Goal: Navigation & Orientation: Understand site structure

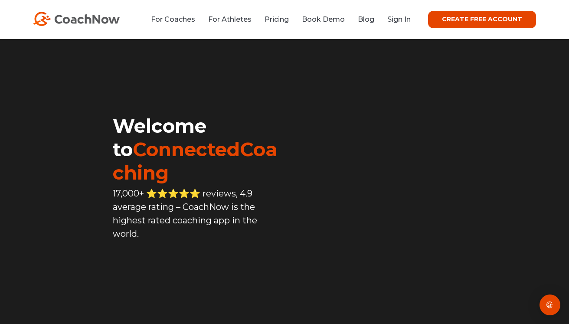
scroll to position [10, 0]
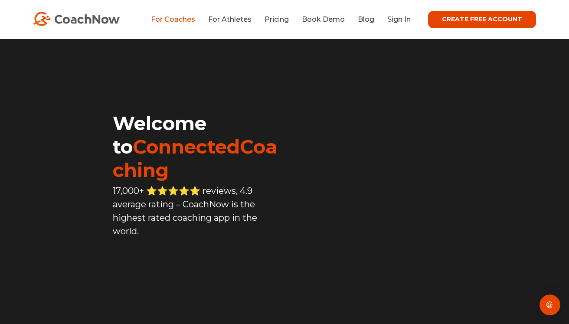
click at [191, 18] on link "For Coaches" at bounding box center [173, 19] width 44 height 8
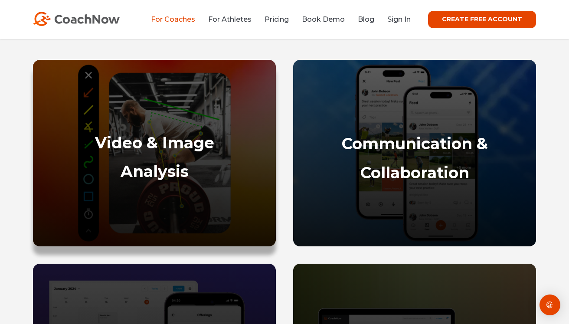
scroll to position [372, 0]
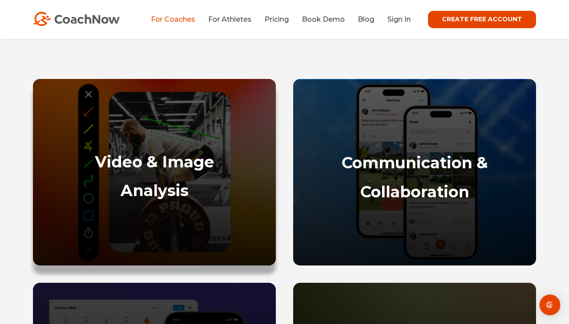
click at [197, 148] on div at bounding box center [155, 144] width 226 height 9
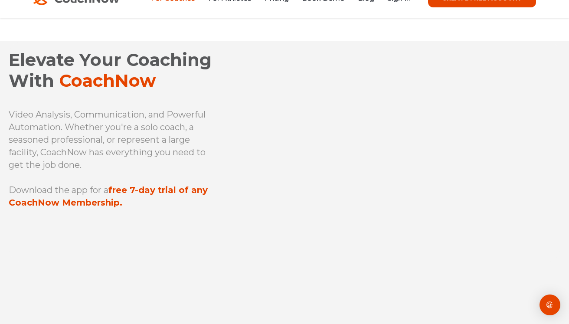
scroll to position [0, 0]
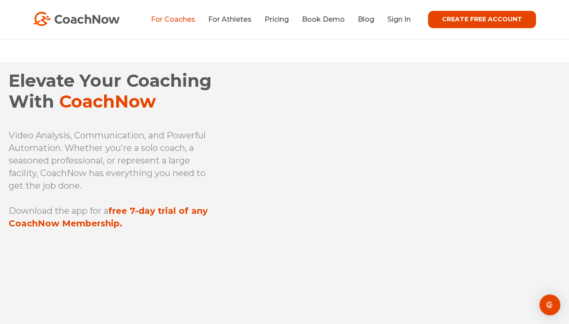
click at [102, 17] on img at bounding box center [76, 19] width 87 height 14
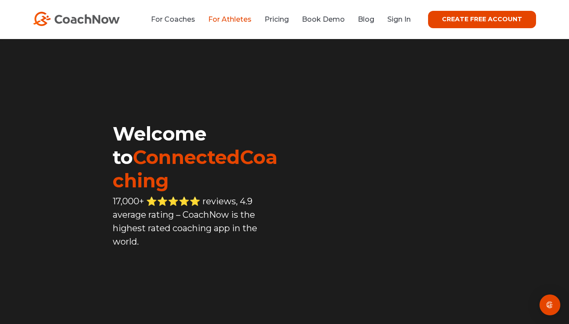
click at [237, 17] on link "For Athletes" at bounding box center [229, 19] width 43 height 8
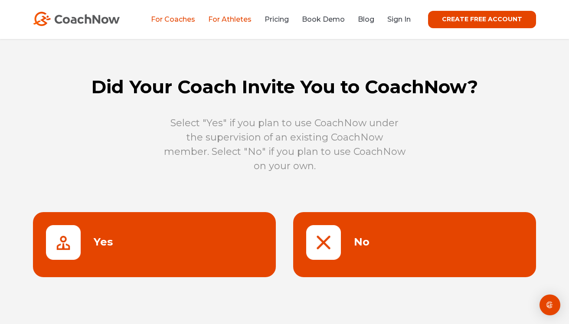
click at [185, 19] on link "For Coaches" at bounding box center [173, 19] width 44 height 8
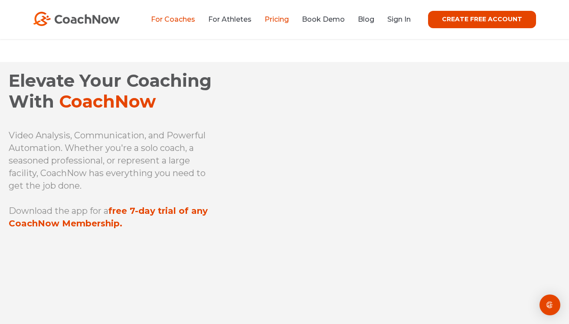
click at [285, 21] on link "Pricing" at bounding box center [277, 19] width 24 height 8
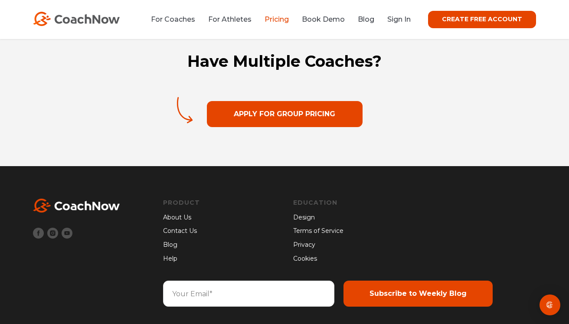
scroll to position [1429, 0]
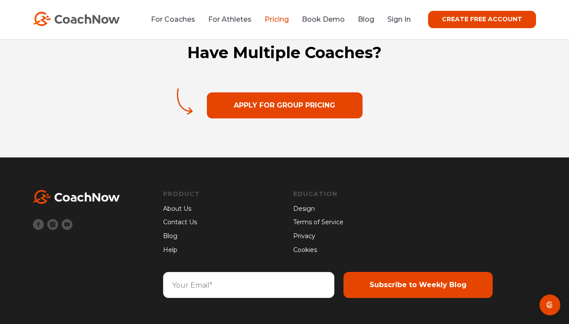
click at [183, 209] on link "About Us" at bounding box center [181, 209] width 37 height 10
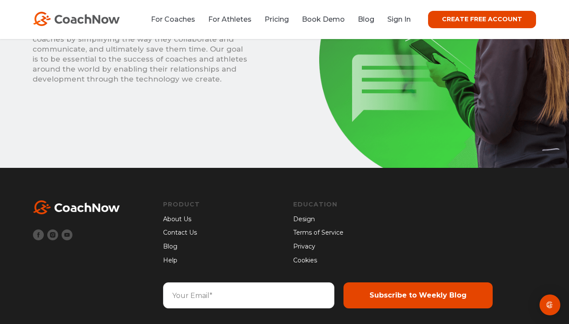
scroll to position [693, 0]
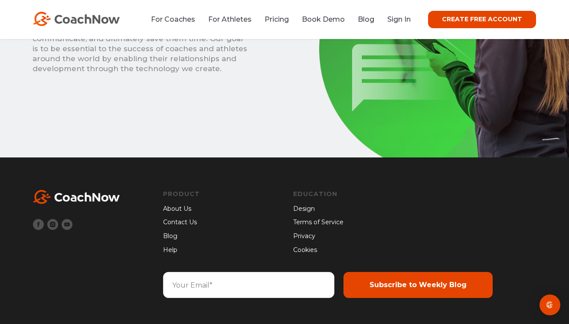
click at [176, 206] on link "About Us" at bounding box center [181, 209] width 37 height 10
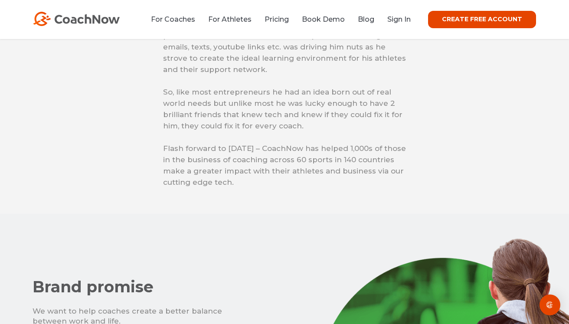
scroll to position [360, 0]
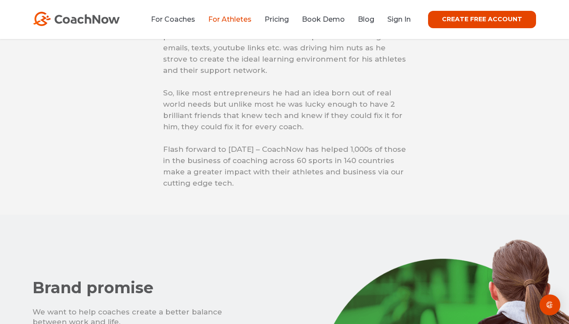
click at [235, 20] on link "For Athletes" at bounding box center [229, 19] width 43 height 8
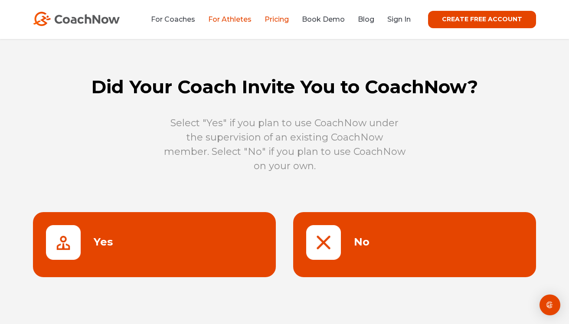
click at [284, 15] on link "Pricing" at bounding box center [277, 19] width 24 height 8
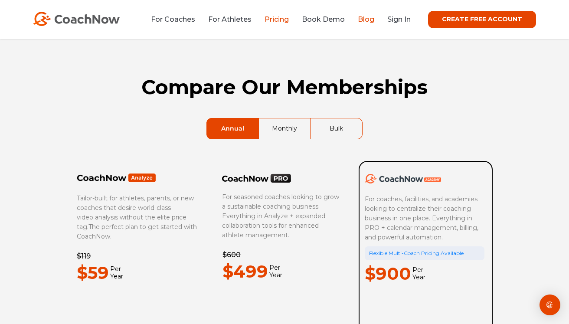
click at [370, 20] on link "Blog" at bounding box center [366, 19] width 16 height 8
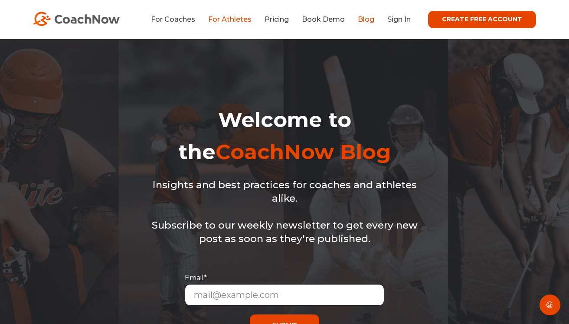
click at [233, 18] on link "For Athletes" at bounding box center [229, 19] width 43 height 8
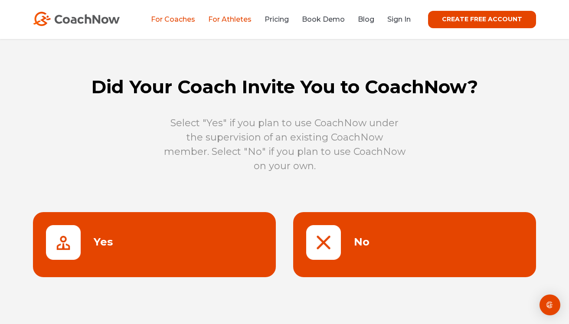
click at [169, 17] on link "For Coaches" at bounding box center [173, 19] width 44 height 8
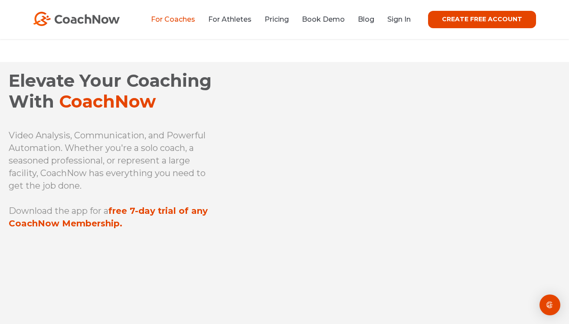
click at [172, 23] on link "For Coaches" at bounding box center [173, 19] width 44 height 8
